Goal: Information Seeking & Learning: Learn about a topic

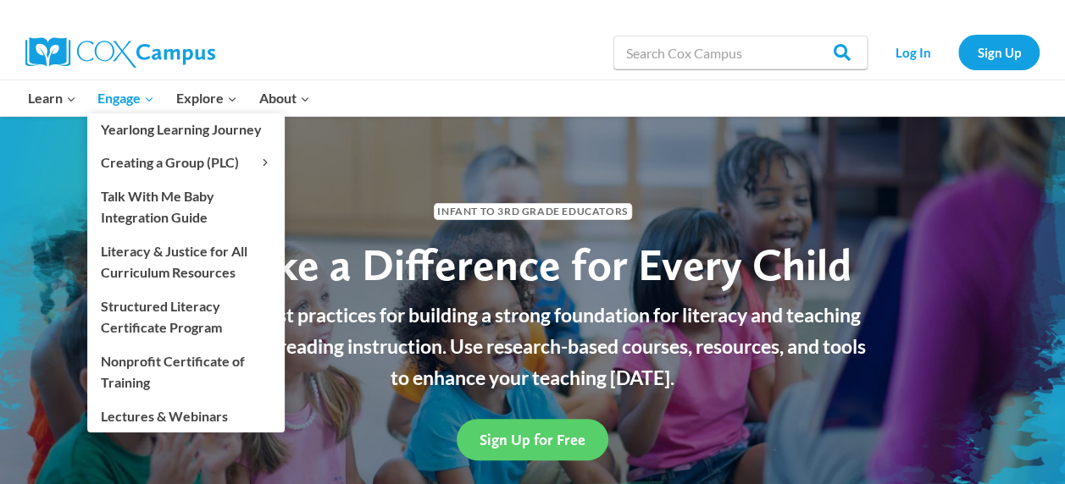
click at [119, 107] on span "Engage Expand" at bounding box center [125, 98] width 57 height 22
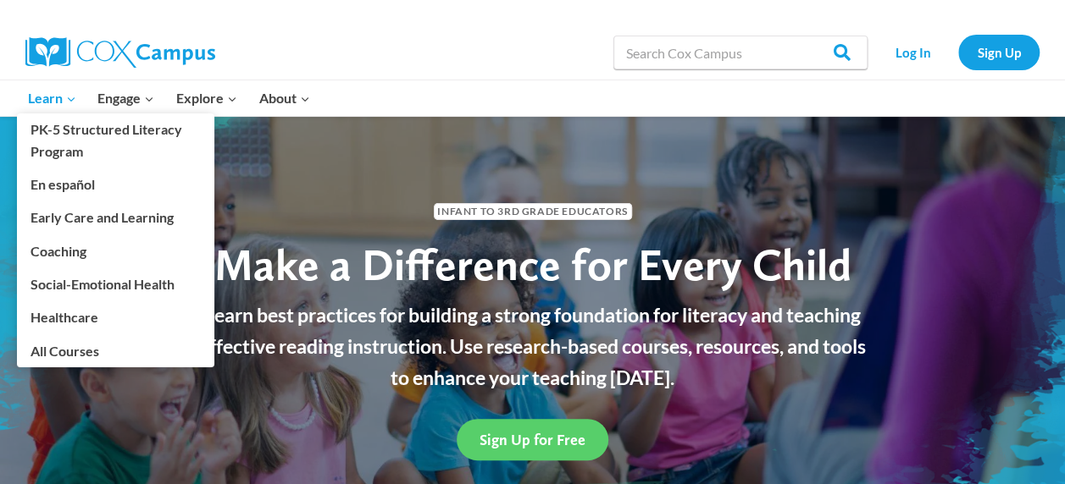
click at [54, 93] on span "Learn Expand" at bounding box center [52, 98] width 48 height 22
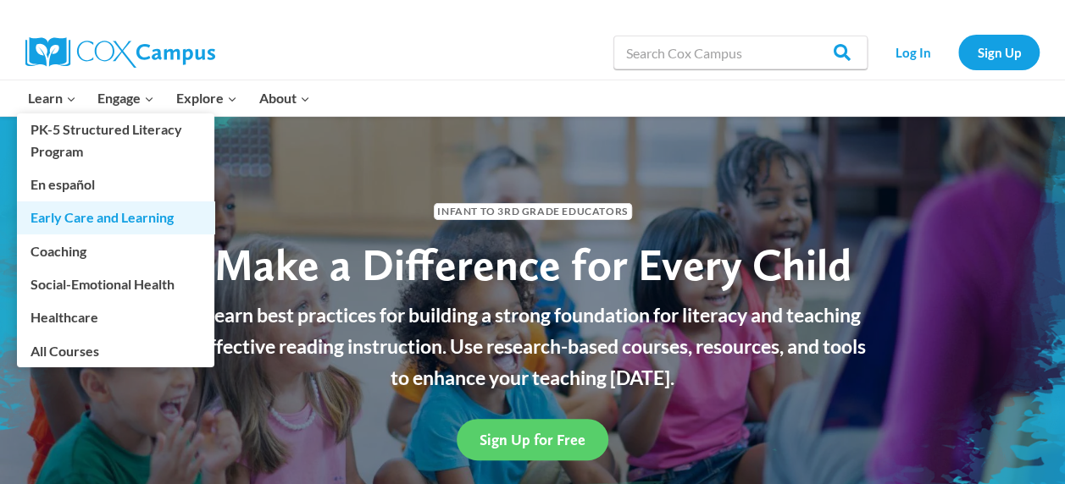
click at [90, 216] on link "Early Care and Learning" at bounding box center [115, 218] width 197 height 32
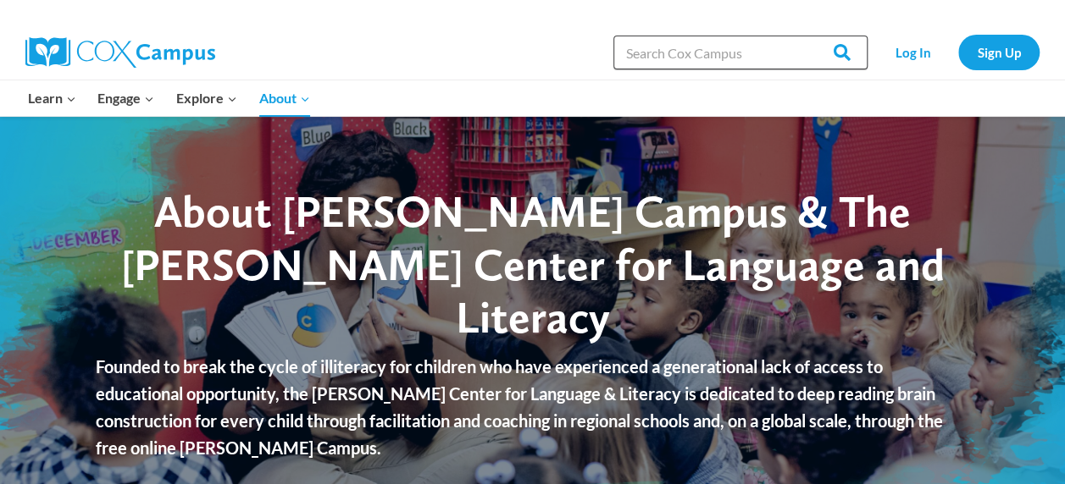
click at [677, 68] on input "Search in [URL][DOMAIN_NAME]" at bounding box center [740, 53] width 254 height 34
type input "center signs"
click at [801, 36] on input "Search" at bounding box center [834, 53] width 66 height 34
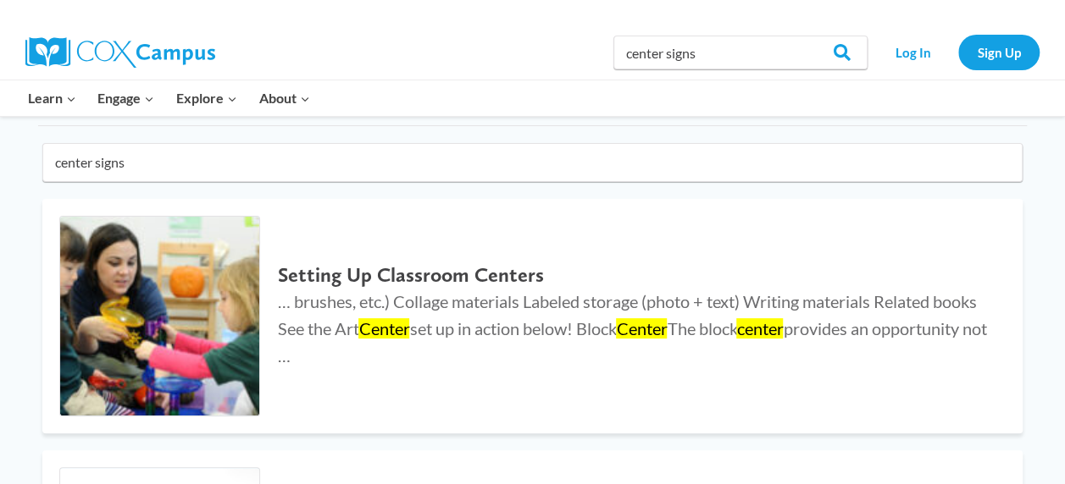
scroll to position [114, 0]
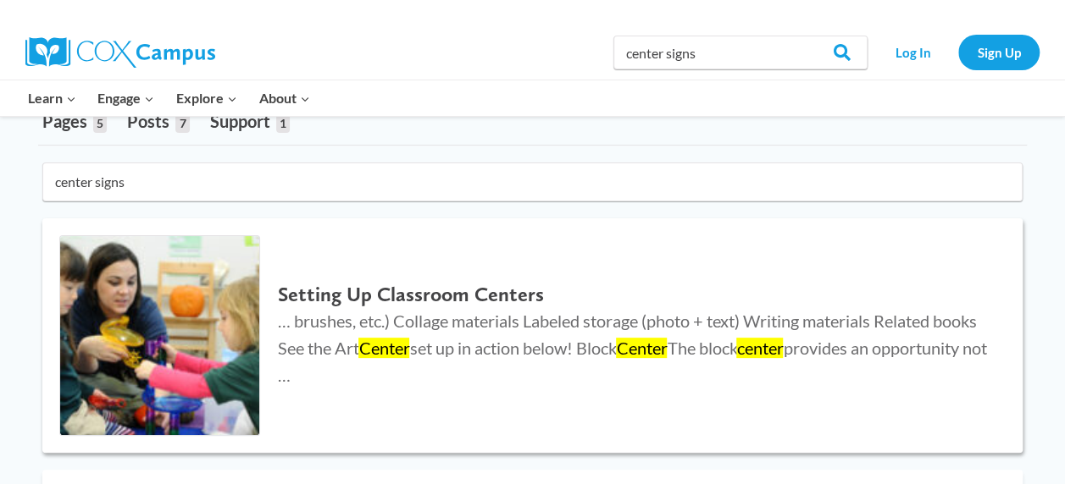
click at [379, 290] on h2 "Setting Up Classroom Centers" at bounding box center [632, 295] width 711 height 25
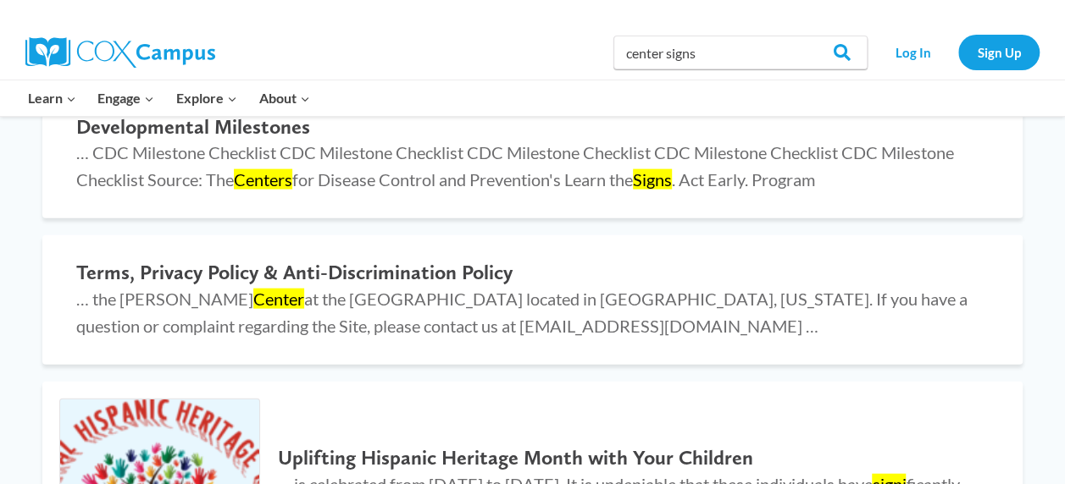
scroll to position [1784, 0]
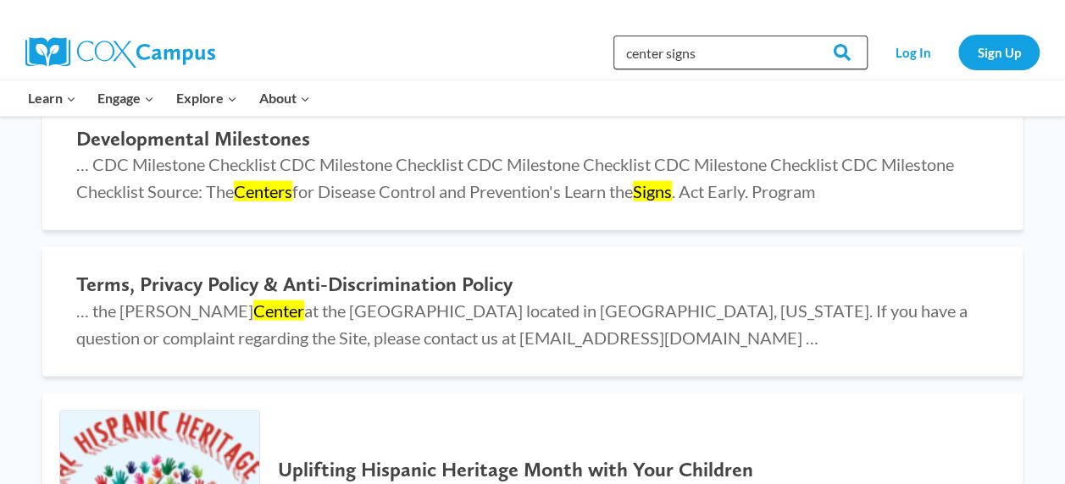
click at [665, 51] on input "center signs" at bounding box center [740, 53] width 254 height 34
type input "center questions signs"
click at [801, 36] on input "Search" at bounding box center [834, 53] width 66 height 34
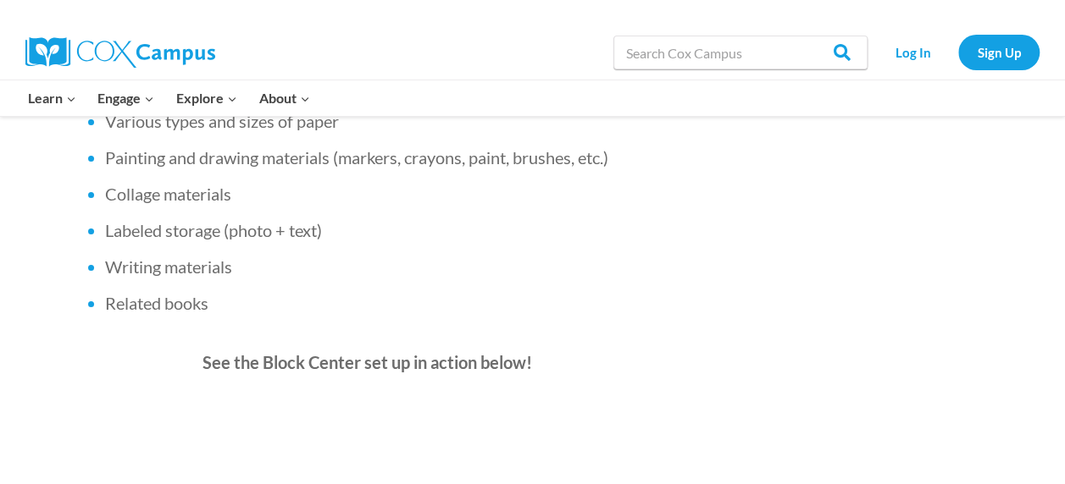
scroll to position [1214, 0]
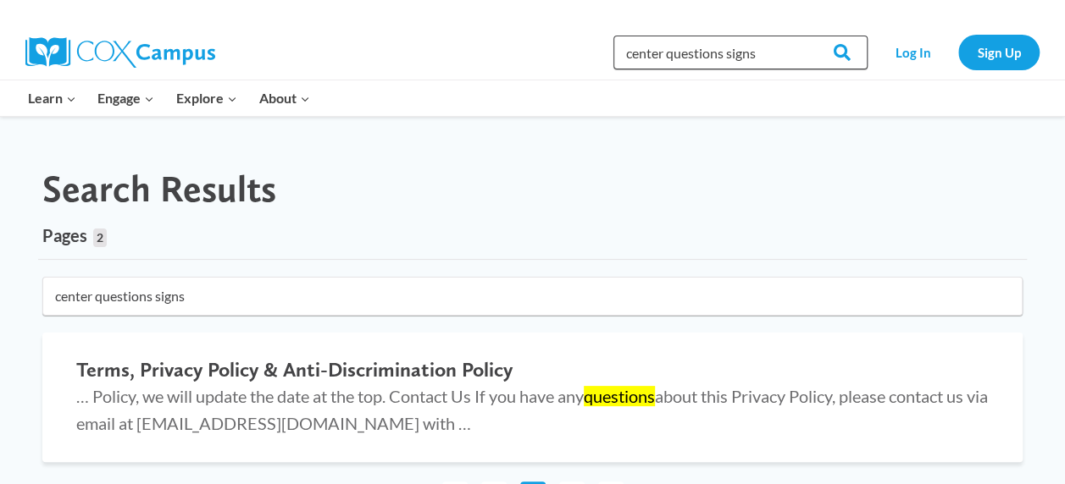
click at [664, 50] on input "center questions signs" at bounding box center [740, 53] width 254 height 34
type input "questions signs"
click at [801, 36] on input "Search" at bounding box center [834, 53] width 66 height 34
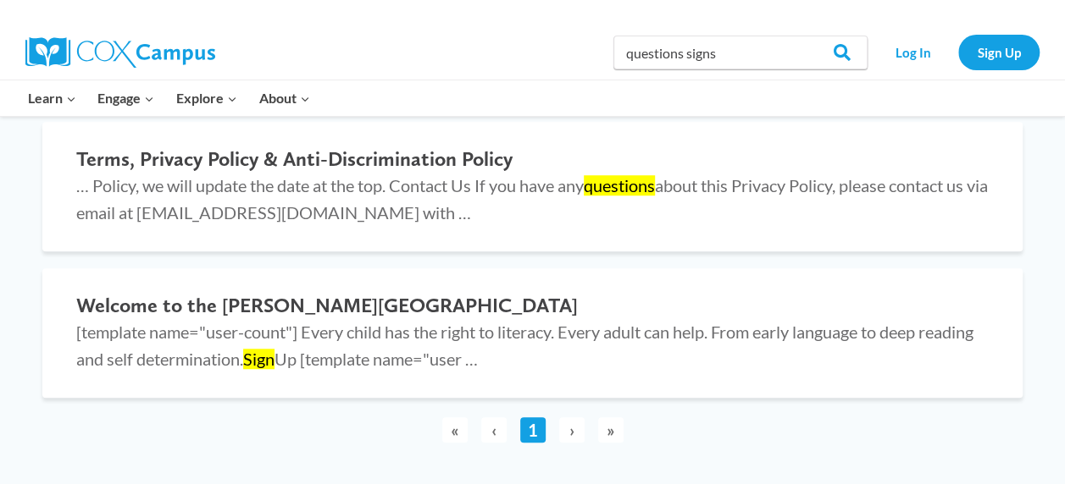
scroll to position [634, 0]
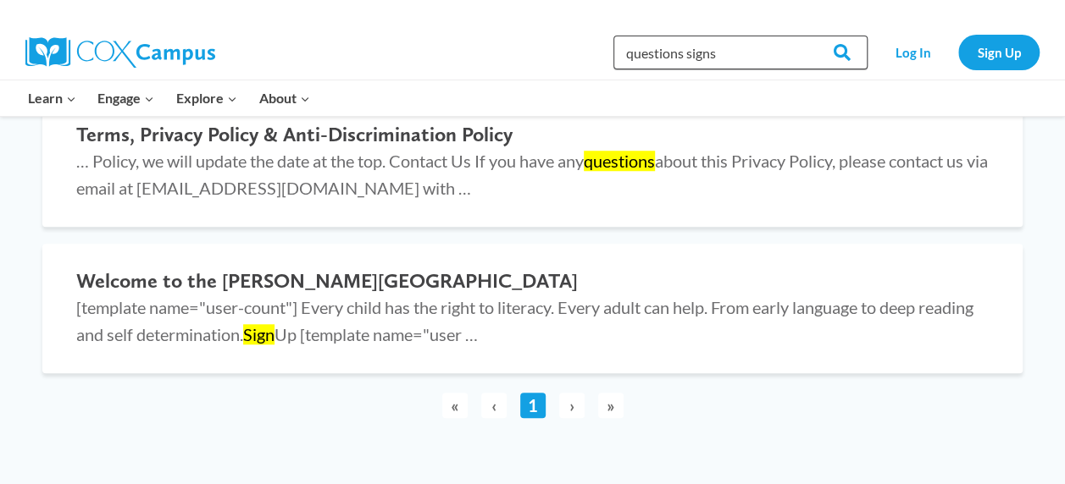
click at [732, 58] on input "questions signs" at bounding box center [740, 53] width 254 height 34
type input "q"
type input "signs"
click at [801, 36] on input "Search" at bounding box center [834, 53] width 66 height 34
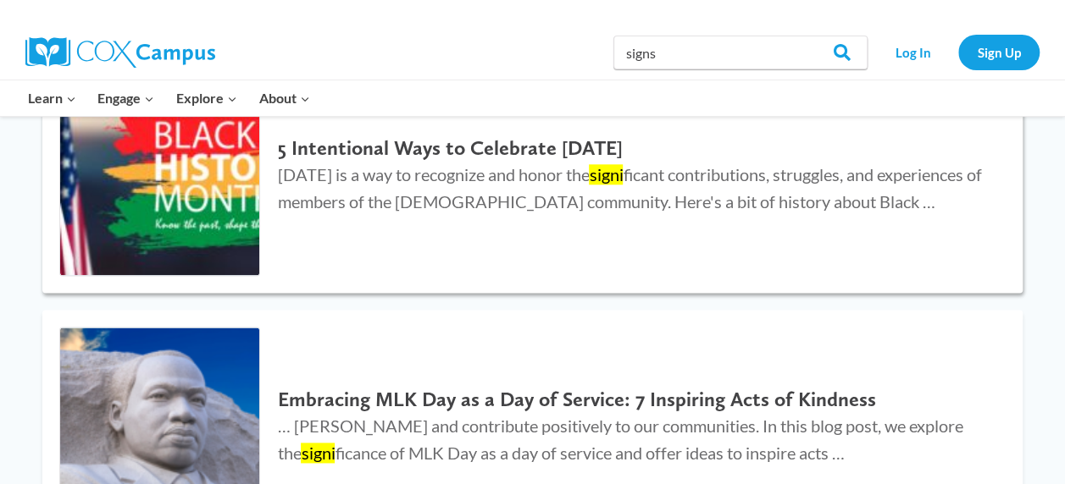
scroll to position [926, 0]
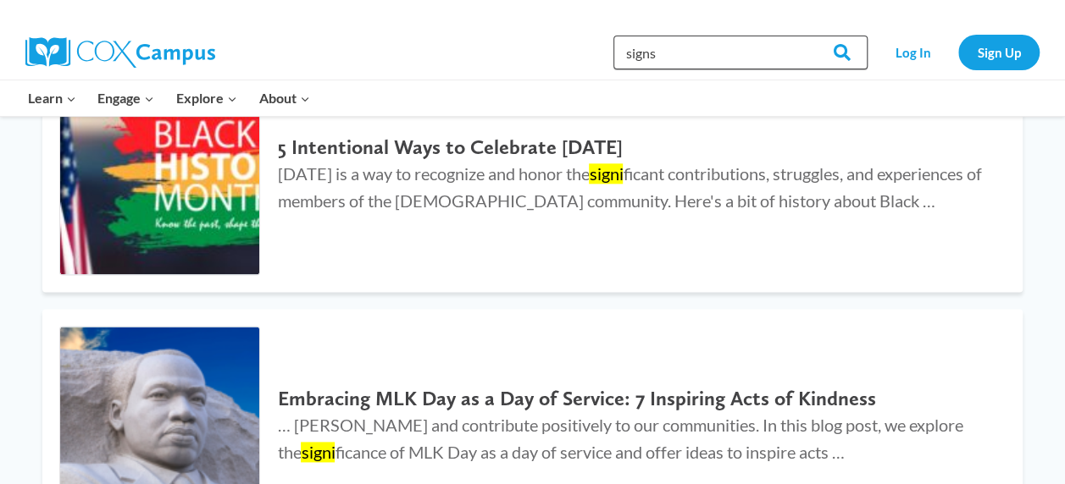
click at [684, 66] on input "signs" at bounding box center [740, 53] width 254 height 34
type input "s"
type input "focus tier words"
click at [801, 36] on input "Search" at bounding box center [834, 53] width 66 height 34
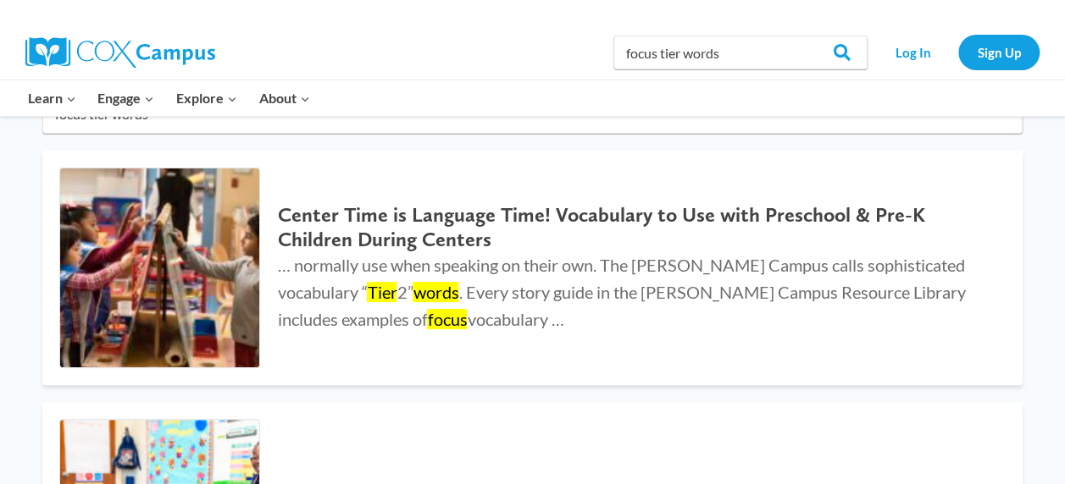
scroll to position [193, 0]
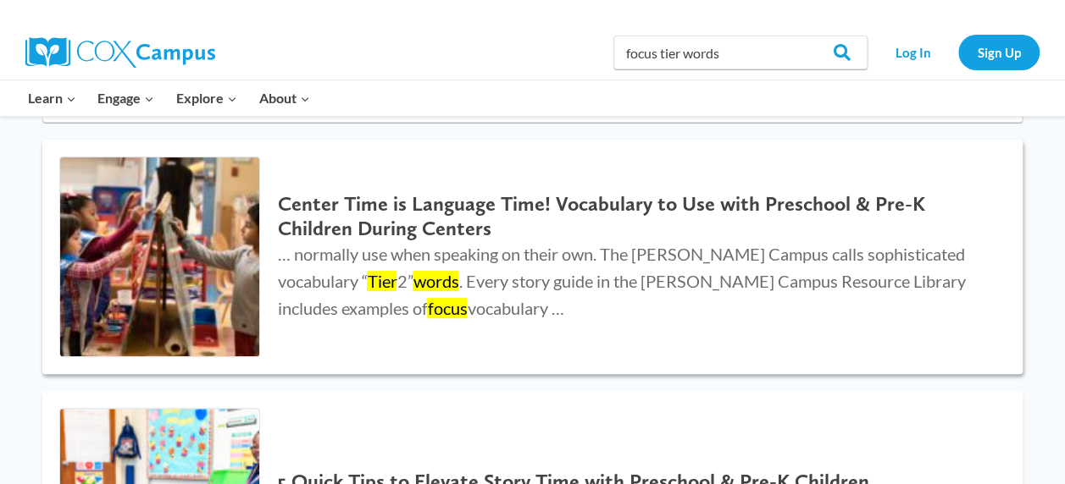
click at [451, 211] on h2 "Center Time is Language Time! Vocabulary to Use with Preschool & Pre-K Children…" at bounding box center [632, 216] width 711 height 49
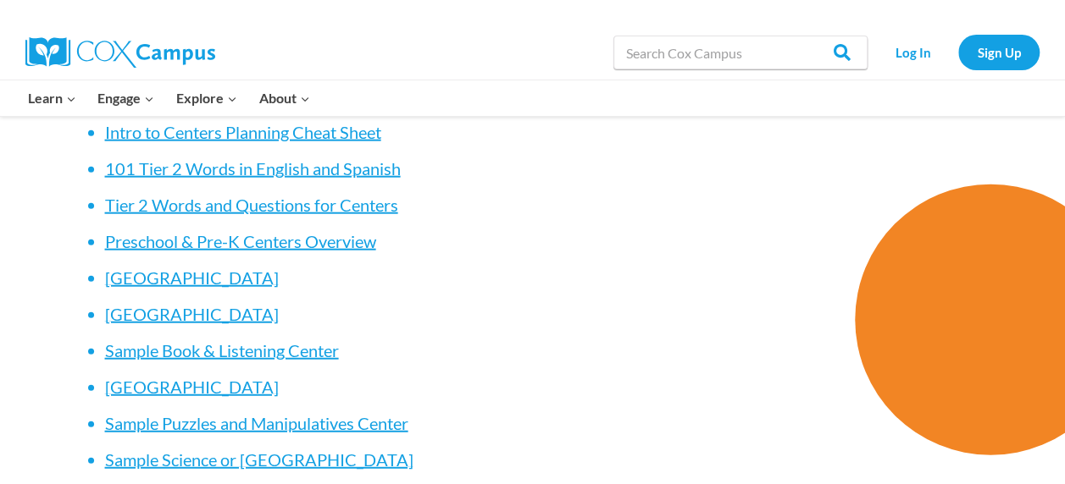
scroll to position [5184, 0]
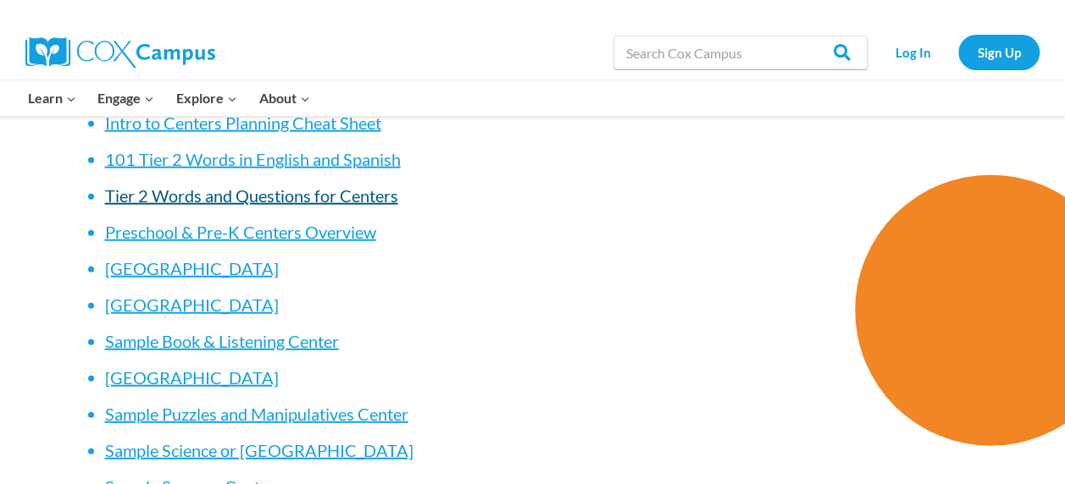
click at [332, 206] on span "Tier 2 Words and Questions for Centers" at bounding box center [251, 195] width 293 height 20
click at [318, 206] on span "Tier 2 Words and Questions for Centers" at bounding box center [251, 195] width 293 height 20
